Goal: Find specific page/section: Find specific page/section

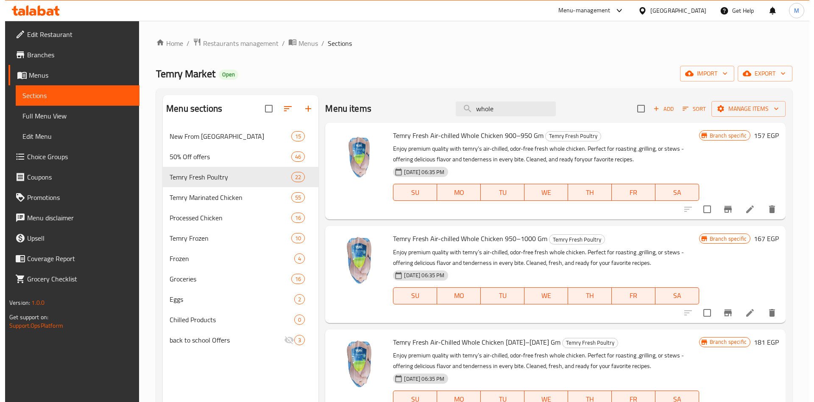
scroll to position [382, 0]
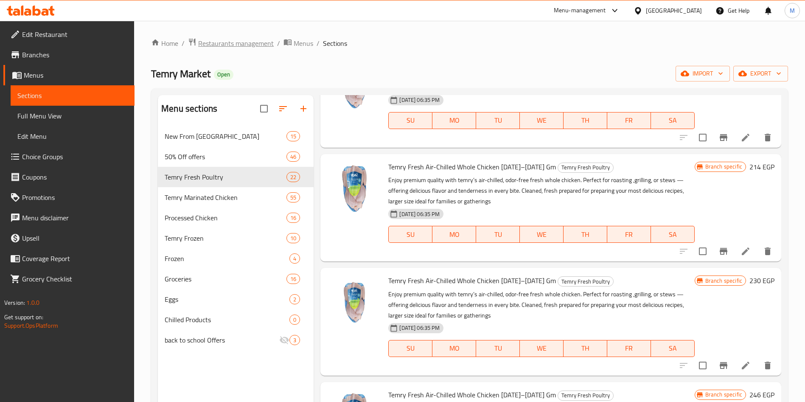
click at [253, 48] on span "Restaurants management" at bounding box center [235, 43] width 75 height 10
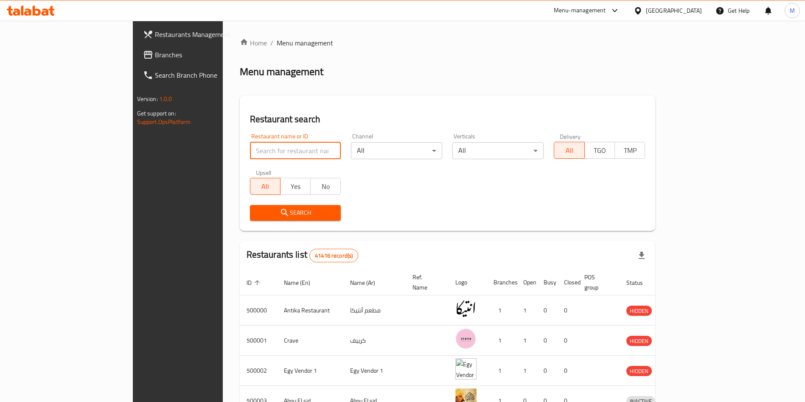
click at [250, 158] on input "search" at bounding box center [295, 150] width 91 height 17
click button "Search" at bounding box center [295, 213] width 91 height 16
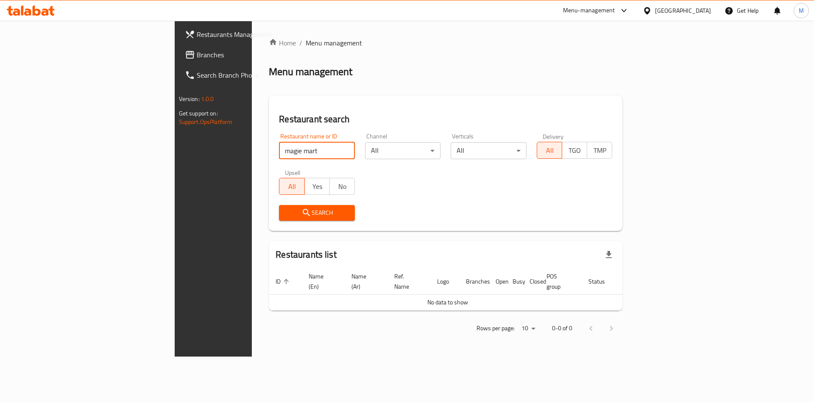
click at [279, 153] on input "magie mart" at bounding box center [317, 150] width 76 height 17
paste input "[PERSON_NAME]"
type input "[PERSON_NAME]"
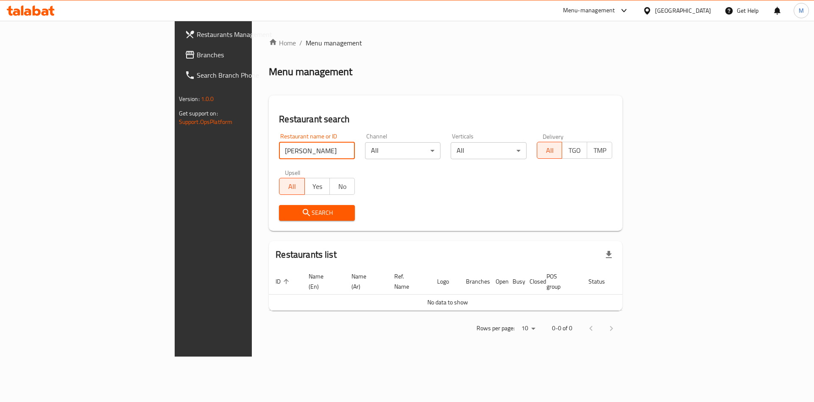
click button "Search" at bounding box center [317, 213] width 76 height 16
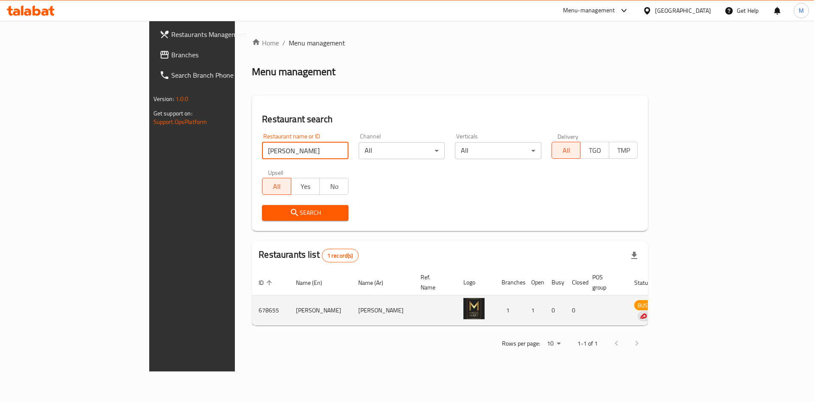
click at [289, 299] on td "[PERSON_NAME]" at bounding box center [320, 310] width 62 height 30
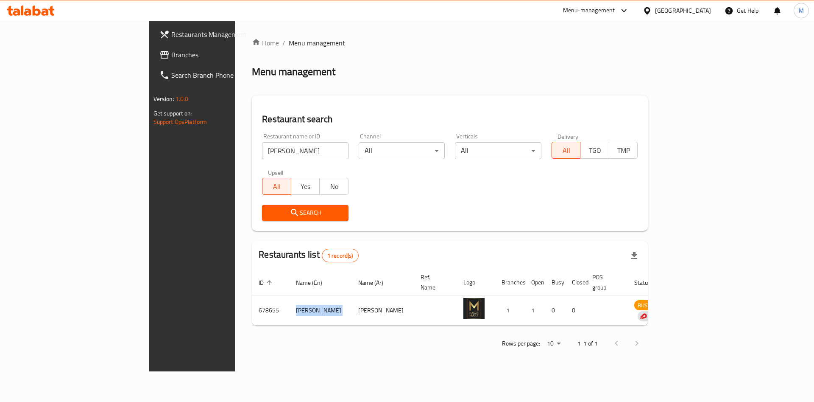
copy td "[PERSON_NAME]"
click at [615, 6] on div "Menu-management" at bounding box center [589, 11] width 52 height 10
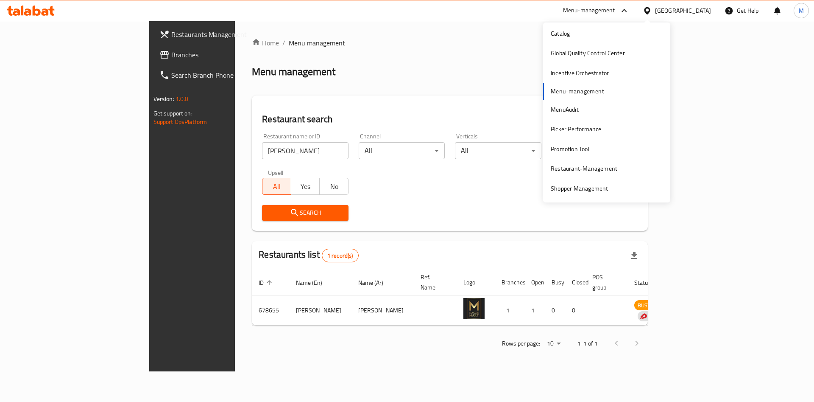
scroll to position [84, 0]
click at [584, 125] on div "Restaurant-Management" at bounding box center [584, 127] width 67 height 9
